Goal: Task Accomplishment & Management: Contribute content

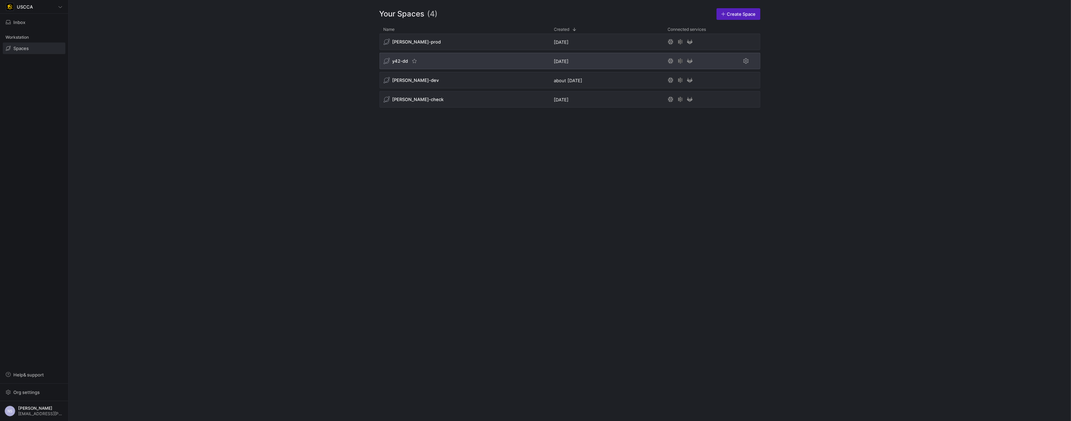
click at [461, 62] on div "y42-dd" at bounding box center [464, 61] width 171 height 16
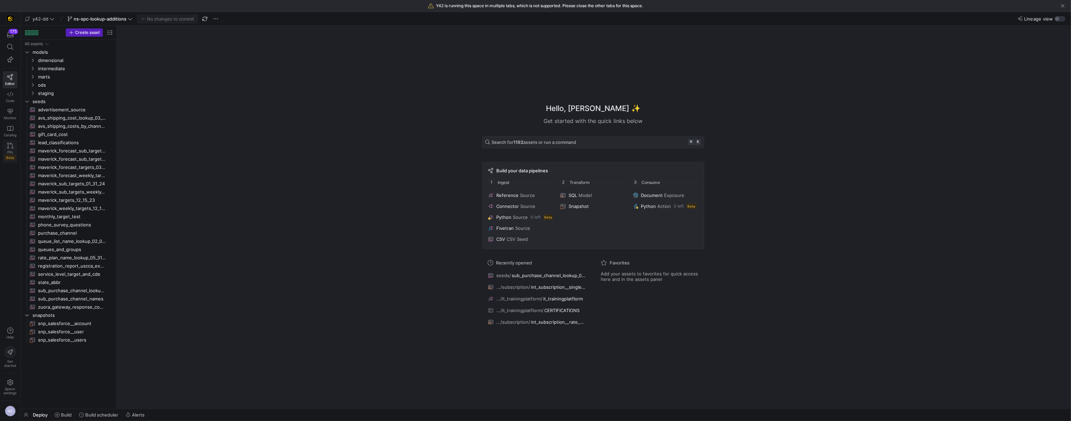
click at [8, 150] on span "PRs" at bounding box center [10, 152] width 6 height 4
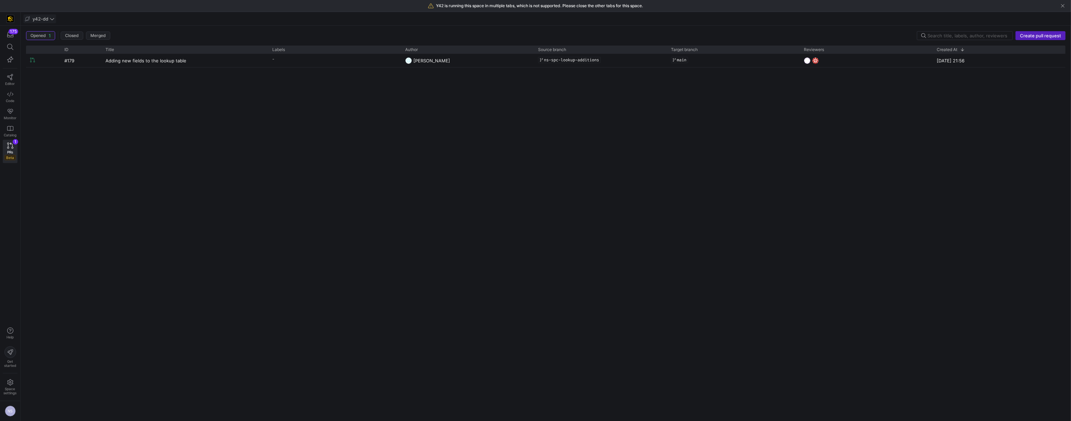
click at [53, 20] on icon at bounding box center [52, 18] width 5 height 5
click at [59, 66] on button "edw-dv-dev" at bounding box center [62, 70] width 76 height 11
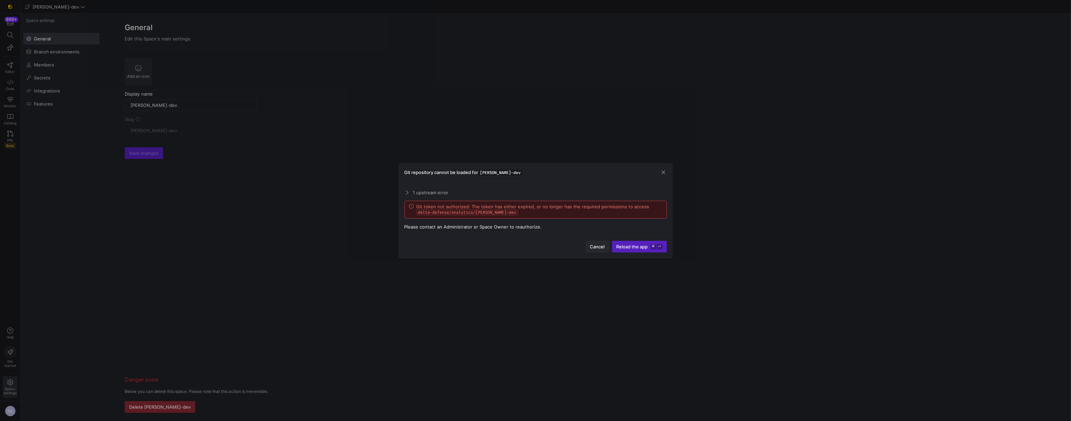
click at [517, 250] on span "button" at bounding box center [597, 246] width 23 height 11
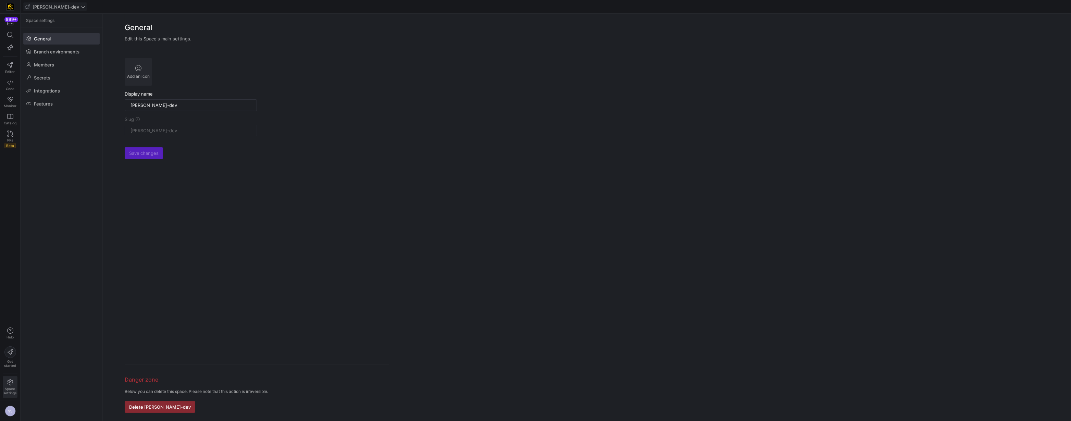
click at [53, 8] on span "edw-dv-dev" at bounding box center [56, 6] width 47 height 5
click at [79, 57] on span "edw-dv-prod" at bounding box center [62, 57] width 68 height 5
type input "edw-dv-prod"
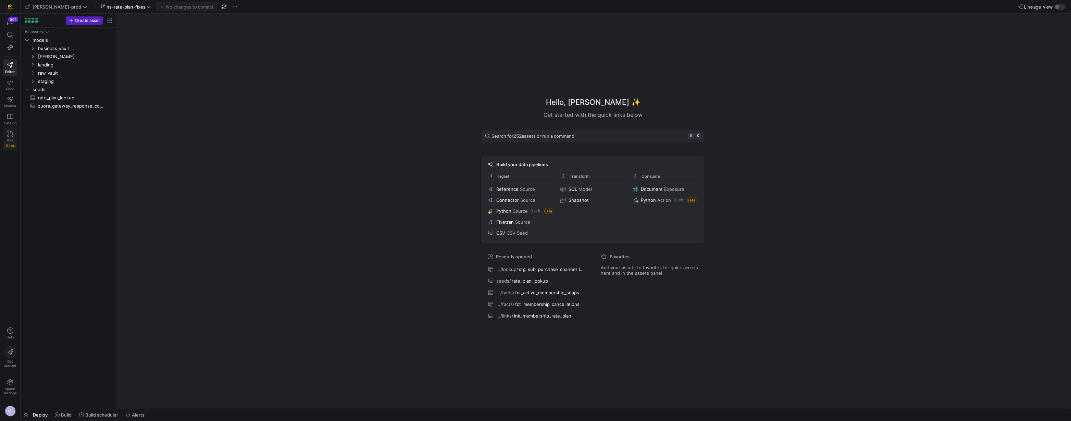
click at [3, 137] on link "PRs Beta" at bounding box center [10, 139] width 15 height 23
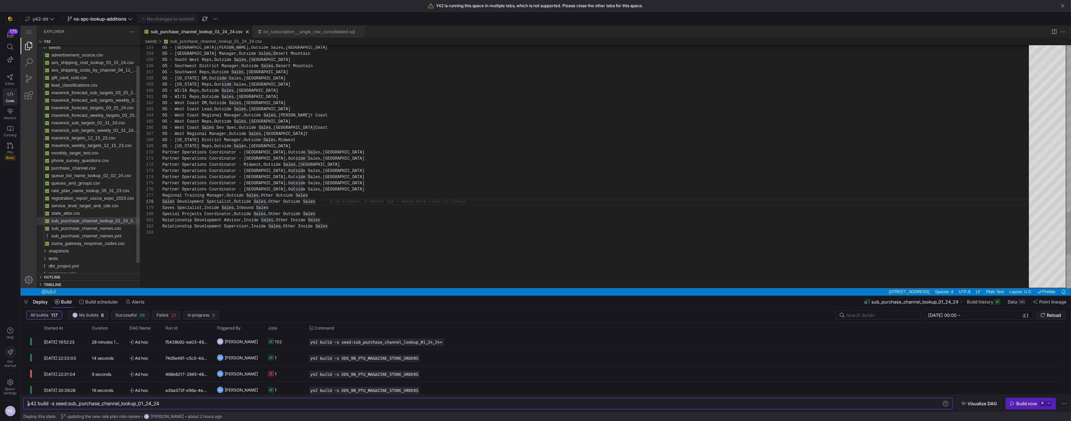
scroll to position [43, 153]
click at [4, 151] on div "PRs Beta" at bounding box center [9, 155] width 11 height 10
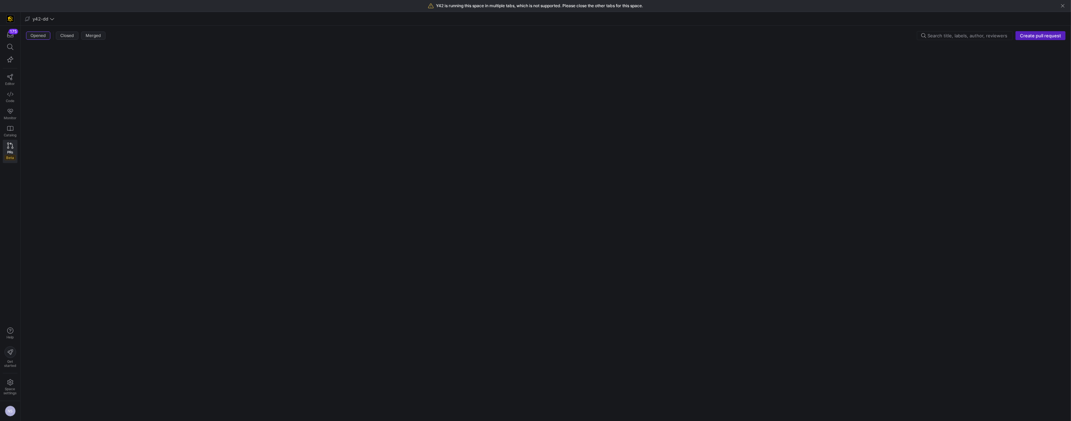
click at [1040, 28] on y42-list-view "Opened Closed Merged Create pull request" at bounding box center [546, 223] width 1050 height 395
click at [1039, 35] on span "Create pull request" at bounding box center [1040, 35] width 41 height 5
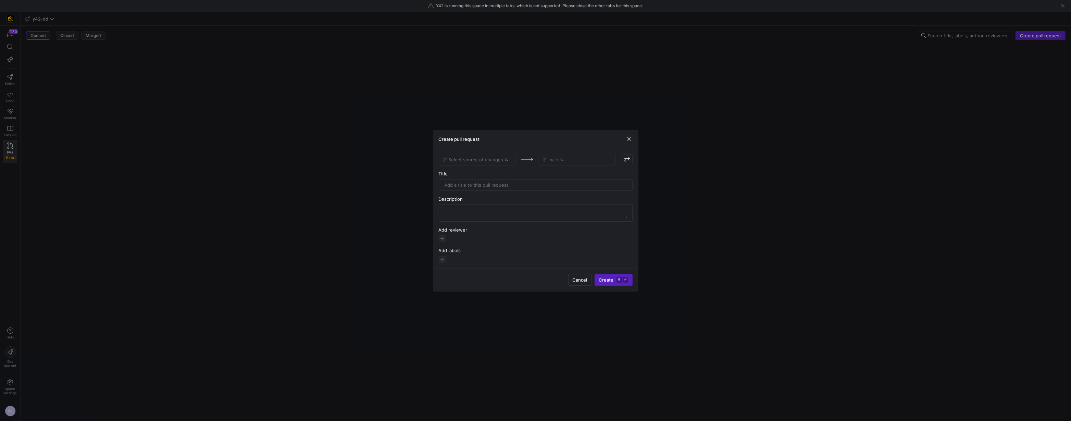
click at [464, 164] on div "Select source of changes" at bounding box center [477, 160] width 77 height 12
drag, startPoint x: 506, startPoint y: 163, endPoint x: 502, endPoint y: 162, distance: 3.8
click at [506, 163] on div "Select source of changes" at bounding box center [477, 160] width 77 height 12
click at [492, 165] on div "Select source of changes main Title Description Add reviewers Add labels" at bounding box center [536, 208] width 194 height 109
click at [489, 160] on span "Select source of changes" at bounding box center [476, 159] width 55 height 5
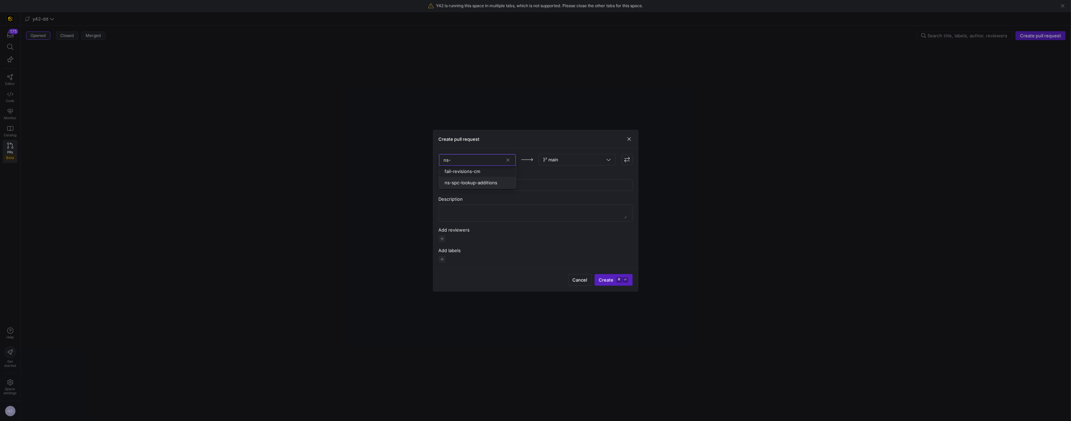
type input "ns-"
click at [479, 180] on span "ns-spc-lookup-additions" at bounding box center [471, 182] width 53 height 5
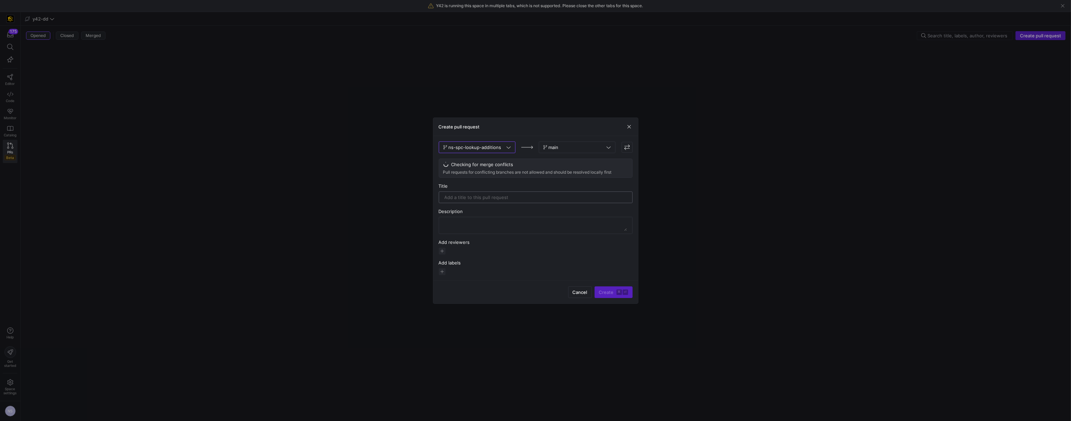
click at [504, 199] on input "text" at bounding box center [536, 197] width 182 height 5
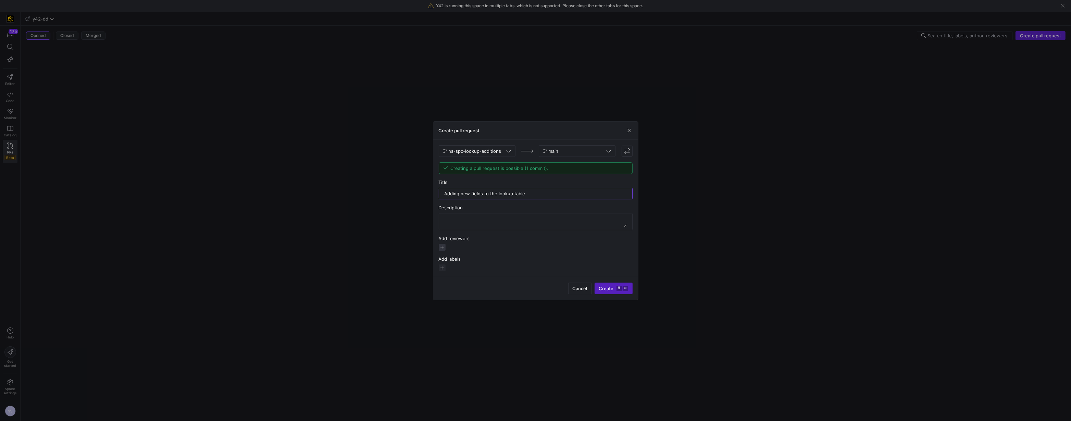
type input "Adding new fields to the lookup table"
click at [442, 248] on span "button" at bounding box center [442, 247] width 7 height 7
click at [403, 267] on span "[PERSON_NAME]" at bounding box center [398, 267] width 37 height 5
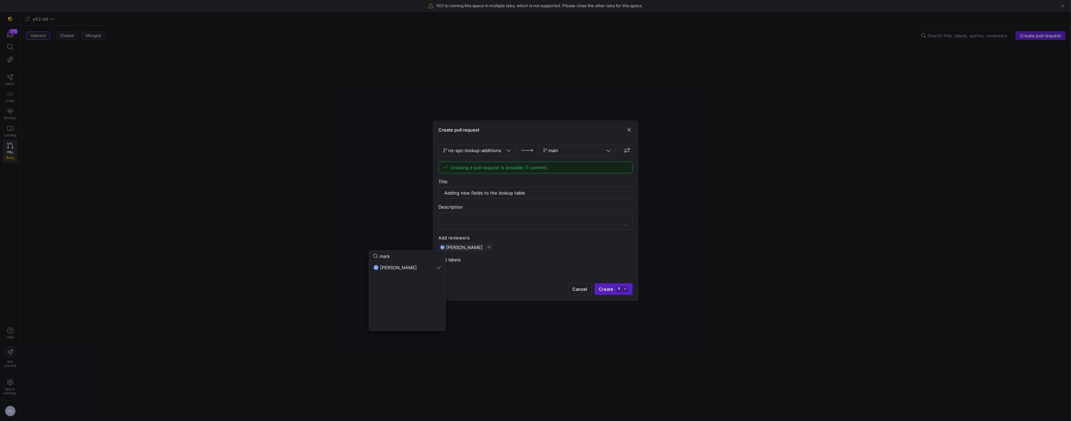
click at [390, 257] on input "mark" at bounding box center [410, 255] width 62 height 5
click at [381, 255] on input "[PERSON_NAME]" at bounding box center [410, 255] width 62 height 5
type input "cad"
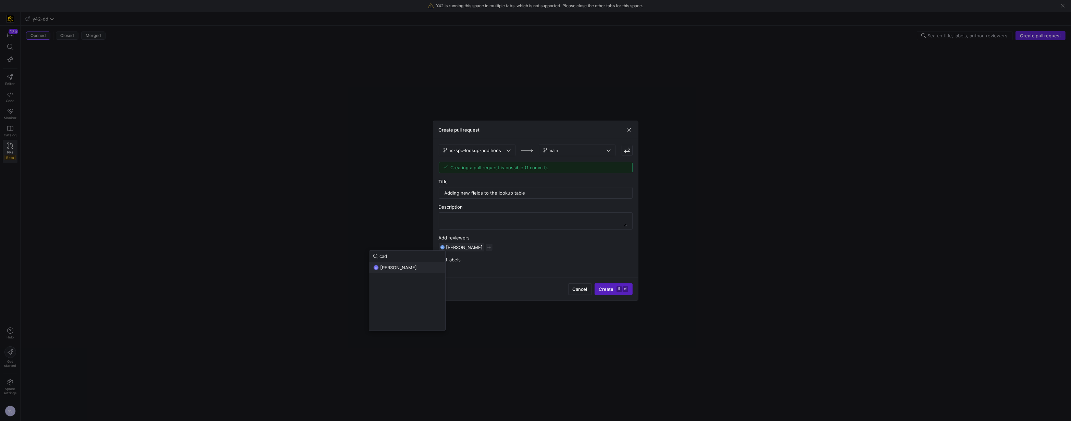
click at [397, 266] on span "[PERSON_NAME]" at bounding box center [398, 267] width 37 height 5
drag, startPoint x: 671, startPoint y: 283, endPoint x: 658, endPoint y: 282, distance: 13.4
click at [663, 282] on div at bounding box center [535, 210] width 1071 height 421
click at [623, 289] on kbd "⏎" at bounding box center [625, 288] width 5 height 5
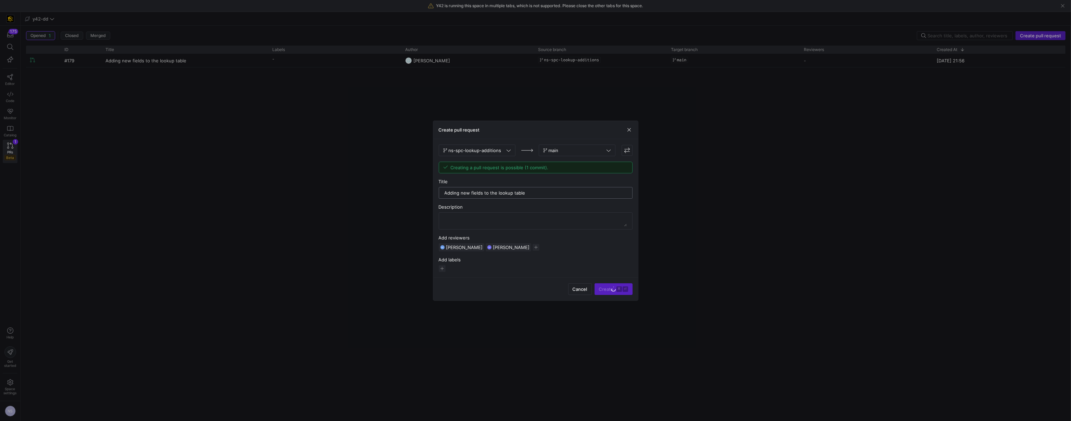
click at [475, 195] on input "Adding new fields to the lookup table" at bounding box center [536, 192] width 182 height 5
